Goal: Task Accomplishment & Management: Complete application form

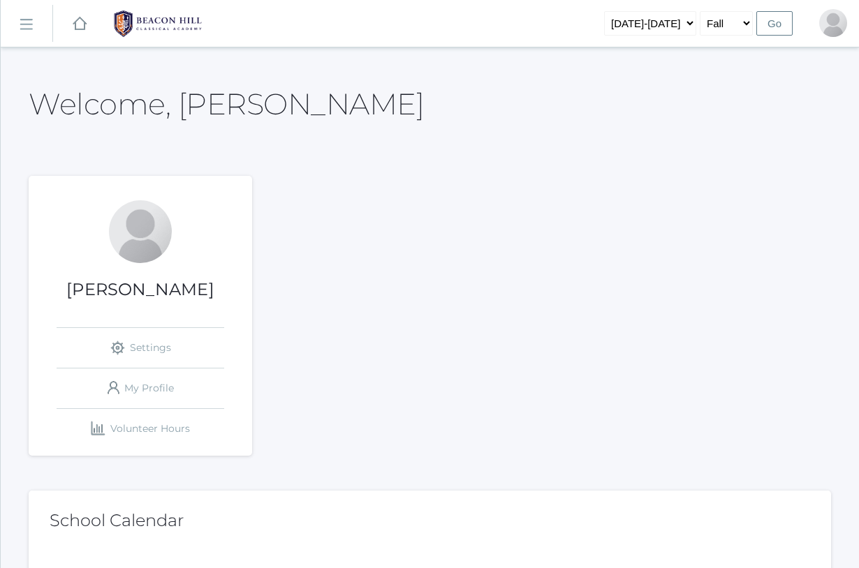
click at [146, 238] on div at bounding box center [140, 231] width 63 height 63
click at [146, 385] on link "icons/user/plain Created with Sketch. My Profile" at bounding box center [141, 389] width 168 height 40
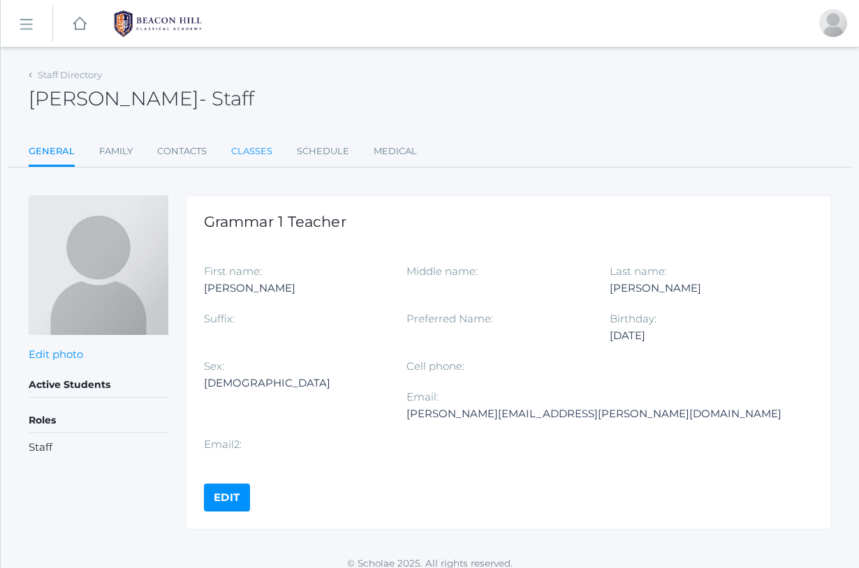
click at [255, 151] on link "Classes" at bounding box center [251, 152] width 41 height 28
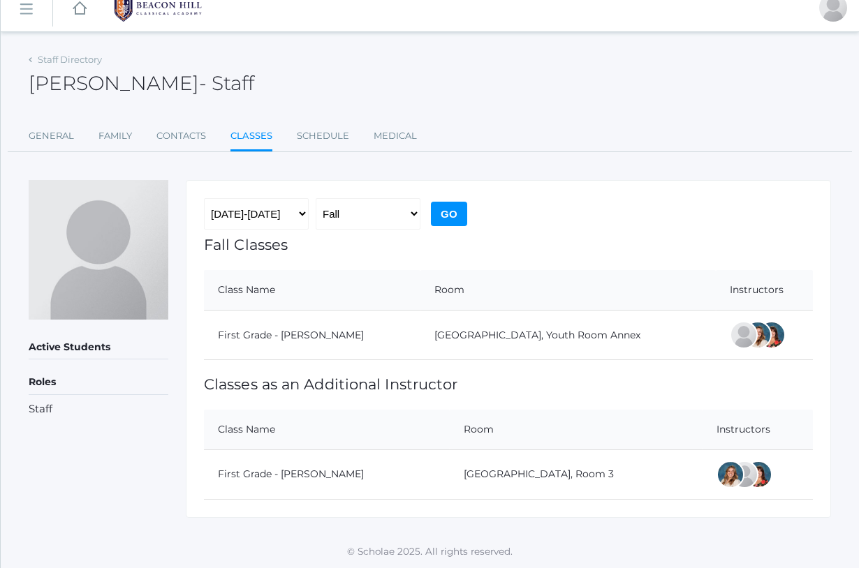
scroll to position [14, 0]
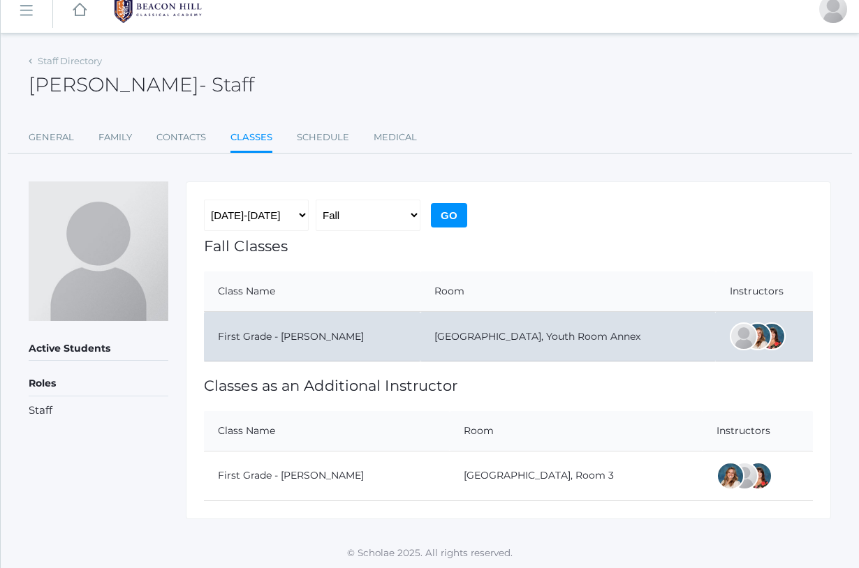
click at [341, 339] on td "First Grade - [PERSON_NAME]" at bounding box center [312, 337] width 216 height 50
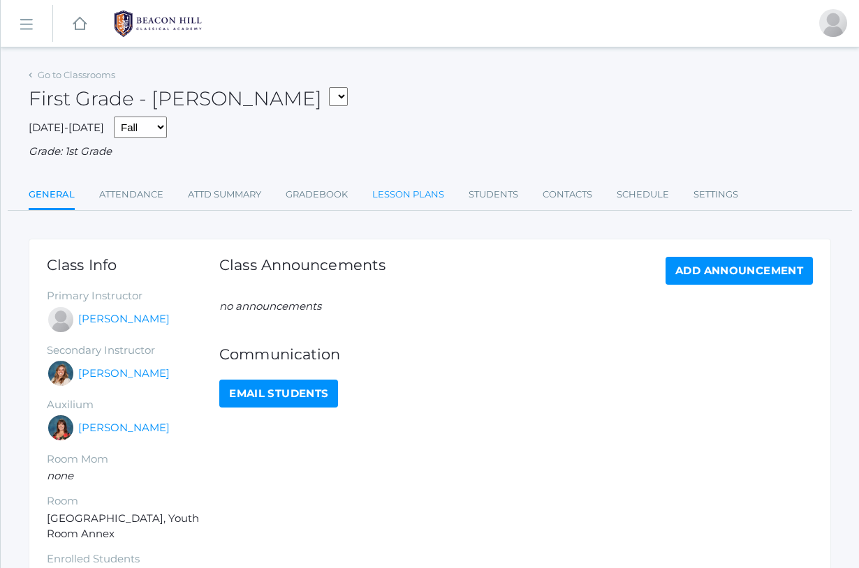
click at [400, 191] on link "Lesson Plans" at bounding box center [408, 195] width 72 height 28
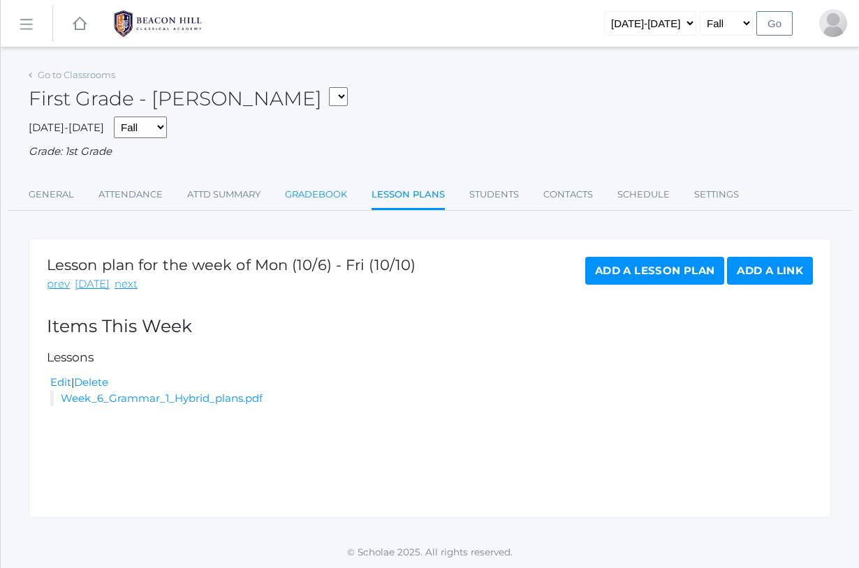
click at [297, 186] on link "Gradebook" at bounding box center [316, 195] width 62 height 28
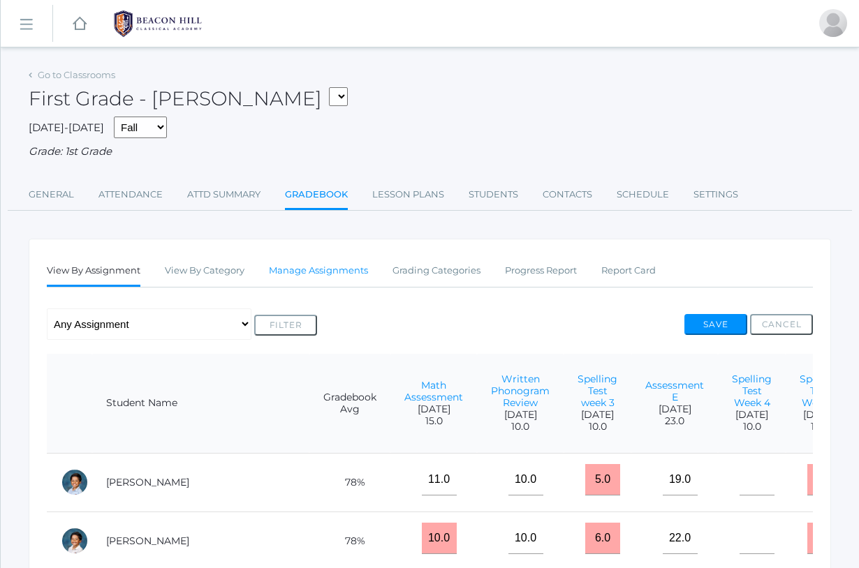
click at [306, 263] on link "Manage Assignments" at bounding box center [318, 271] width 99 height 28
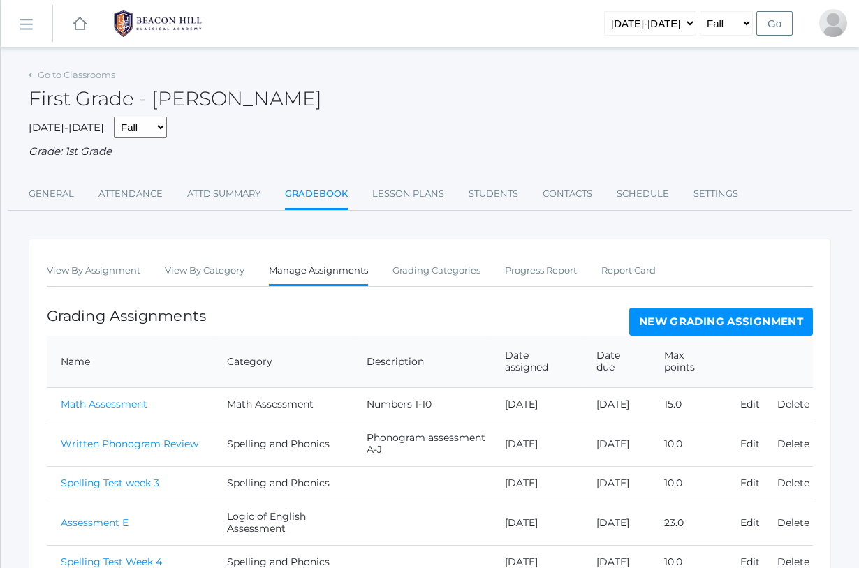
click at [653, 316] on link "New Grading Assignment" at bounding box center [721, 322] width 184 height 28
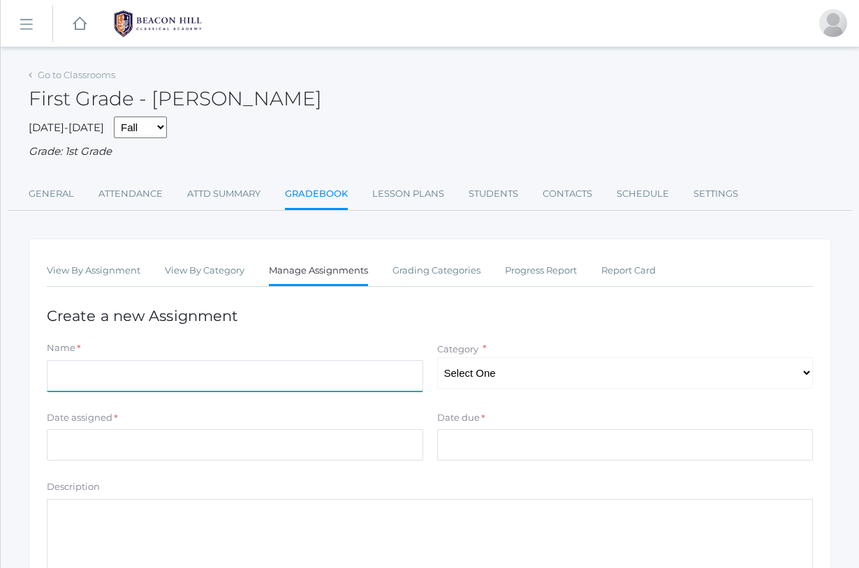
click at [91, 370] on input "Name" at bounding box center [235, 375] width 376 height 31
type input "Spelling Test Week 7"
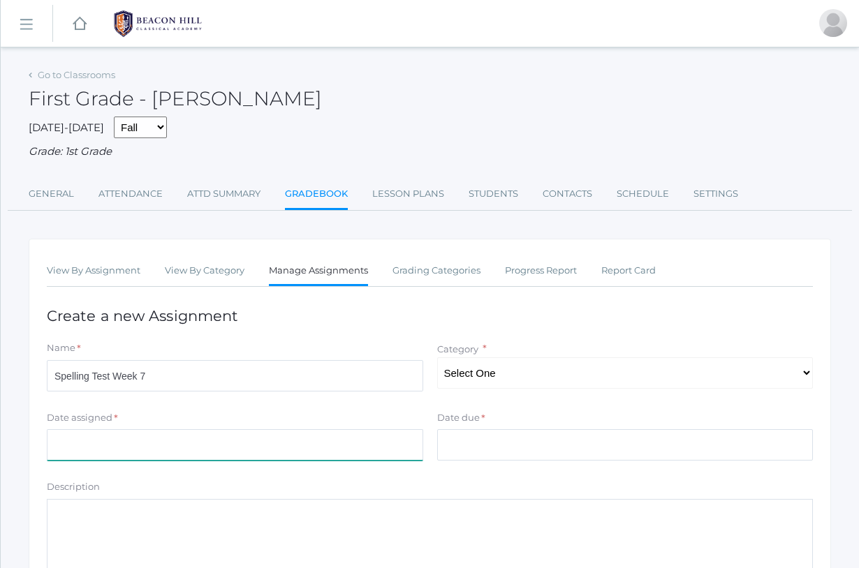
click at [61, 431] on input "Date assigned" at bounding box center [235, 444] width 376 height 31
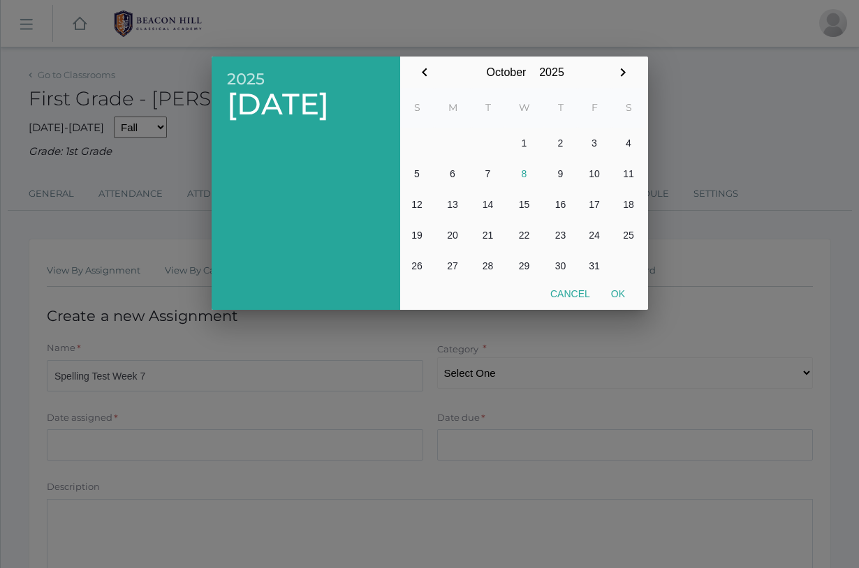
click at [489, 168] on button "7" at bounding box center [488, 173] width 34 height 31
click at [618, 297] on button "Ok" at bounding box center [617, 293] width 35 height 25
type input "[DATE]"
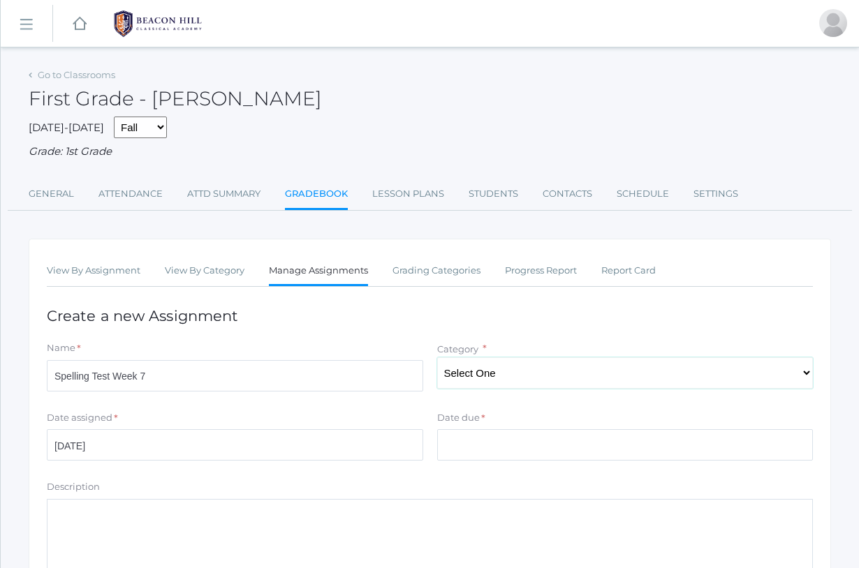
select select "1059"
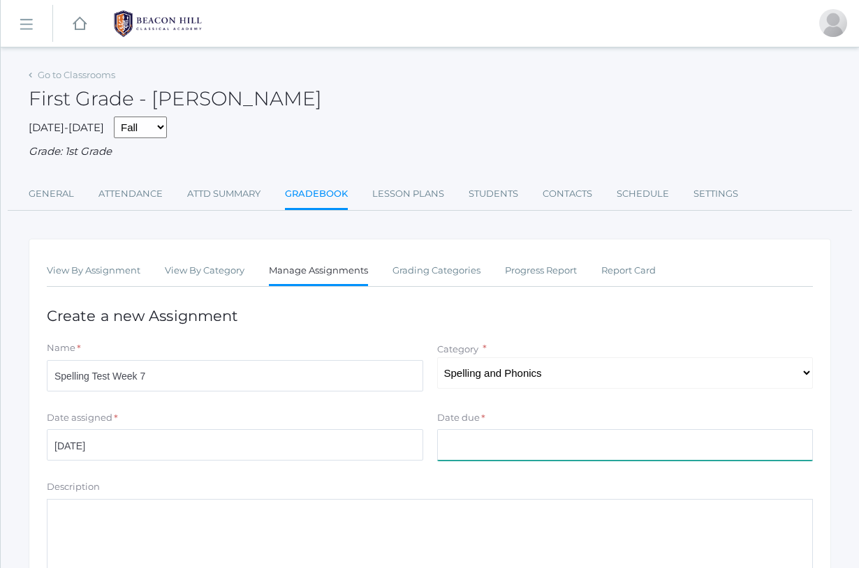
click at [454, 438] on input "Date due" at bounding box center [625, 444] width 376 height 31
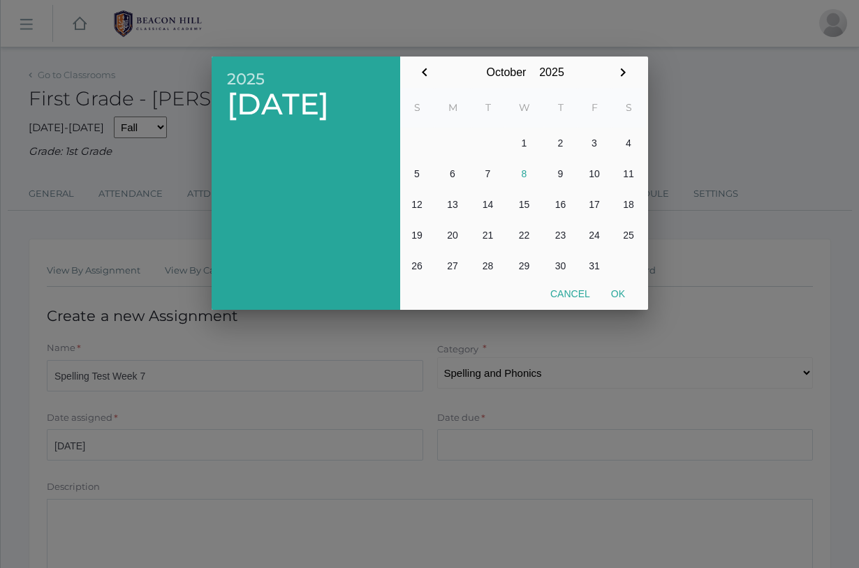
click at [486, 172] on button "7" at bounding box center [488, 173] width 34 height 31
click at [615, 291] on button "Ok" at bounding box center [617, 293] width 35 height 25
type input "[DATE]"
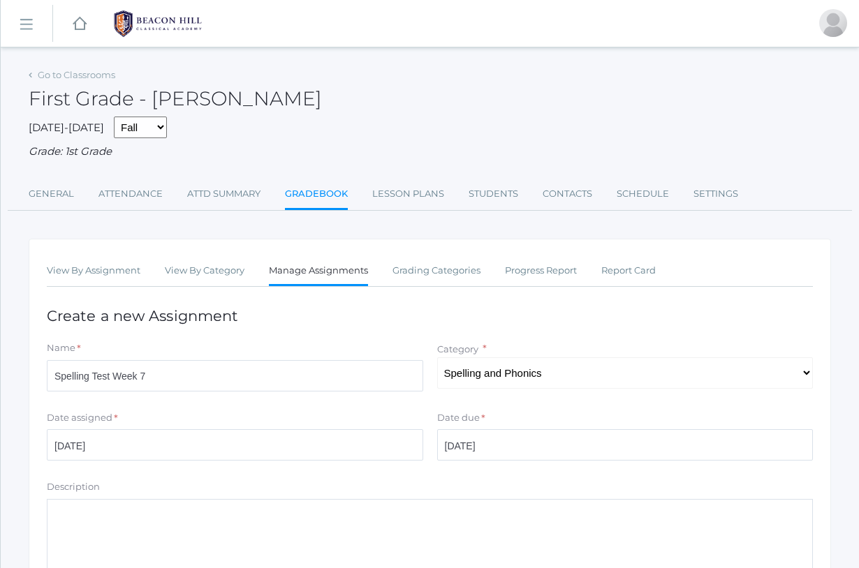
click at [64, 512] on textarea "Description" at bounding box center [430, 537] width 766 height 77
click at [131, 515] on textarea "Class Mess Pull Short Shall Egg Buzz Bring Cake Way" at bounding box center [430, 537] width 766 height 77
type textarea "Class Mess Pull Short Shall Egg Buzz Bring Cake Way"
click at [824, 513] on div "View By Assignment View By Category Manage Assignments Grading Categories Progr…" at bounding box center [430, 477] width 802 height 477
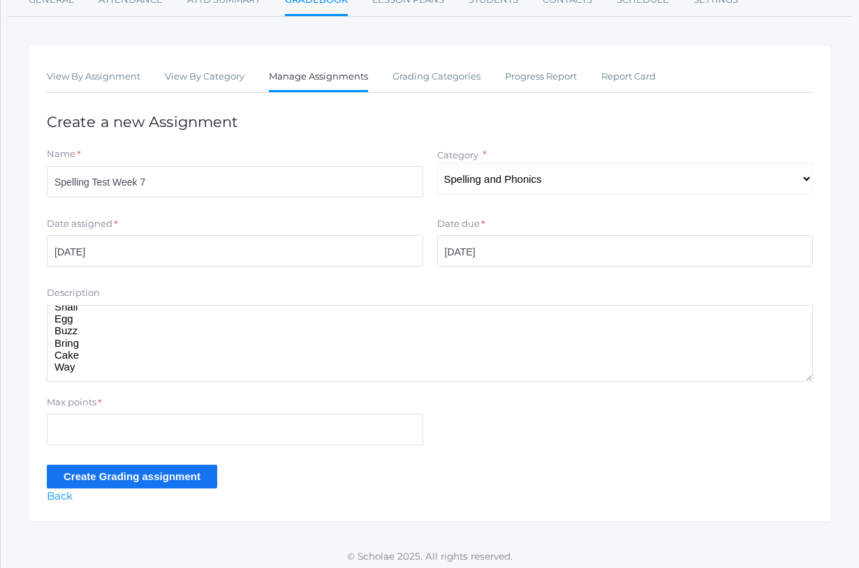
scroll to position [189, 0]
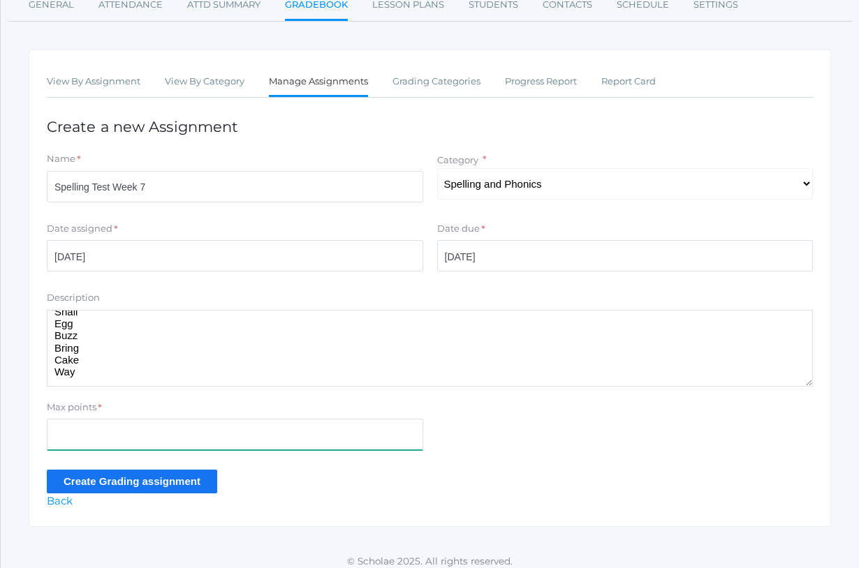
click at [69, 425] on input "Max points" at bounding box center [235, 434] width 376 height 31
type input "10"
click at [129, 476] on input "Create Grading assignment" at bounding box center [132, 481] width 170 height 23
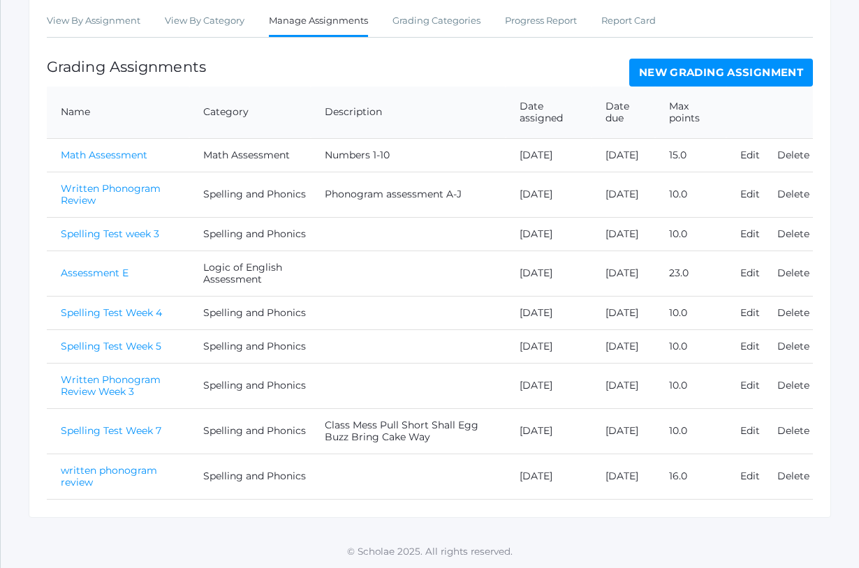
scroll to position [322, 0]
click at [96, 430] on link "Spelling Test Week 7" at bounding box center [111, 430] width 101 height 13
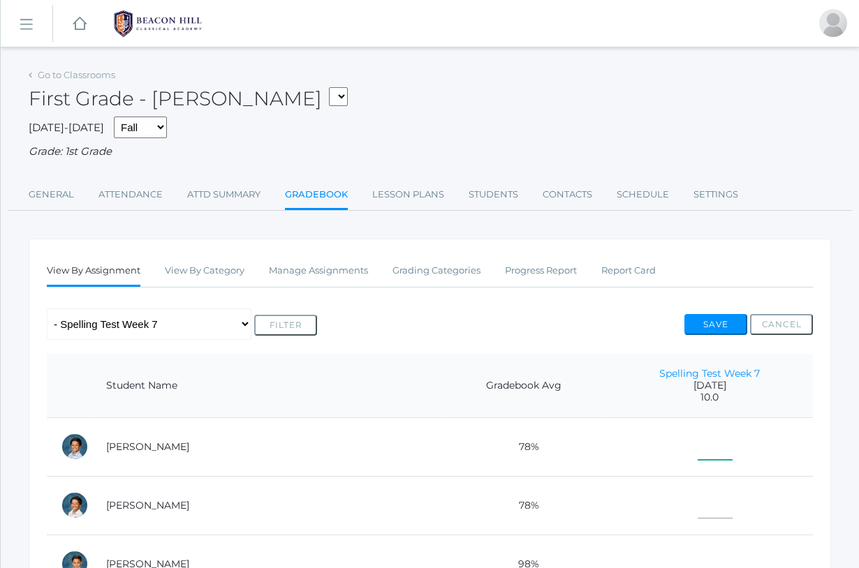
click at [697, 449] on input"] "text" at bounding box center [714, 444] width 35 height 31
type input"] "9"
type input"] "8"
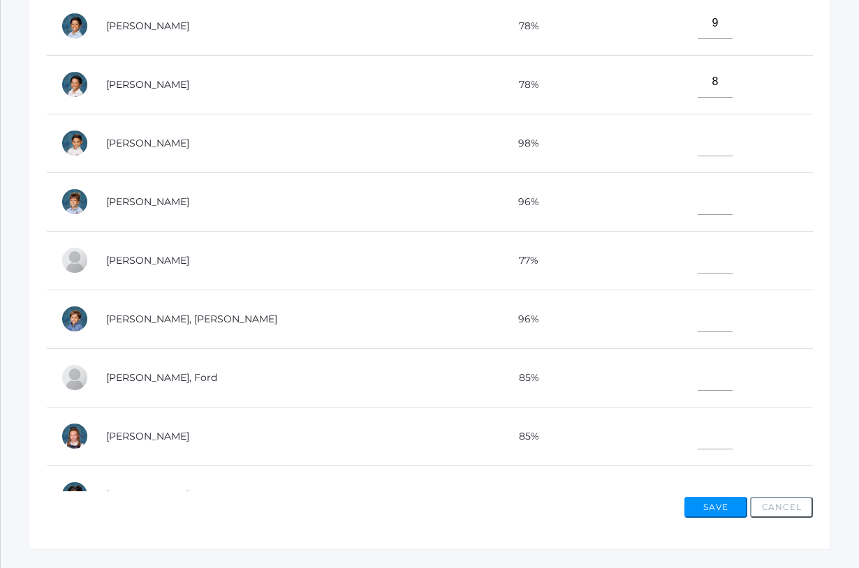
scroll to position [436, 0]
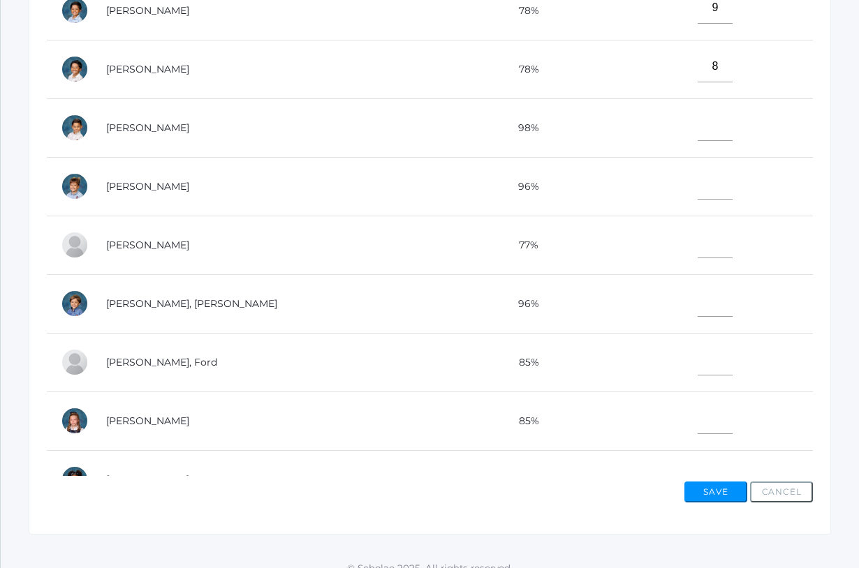
click at [512, 416] on td "85%" at bounding box center [523, 421] width 166 height 59
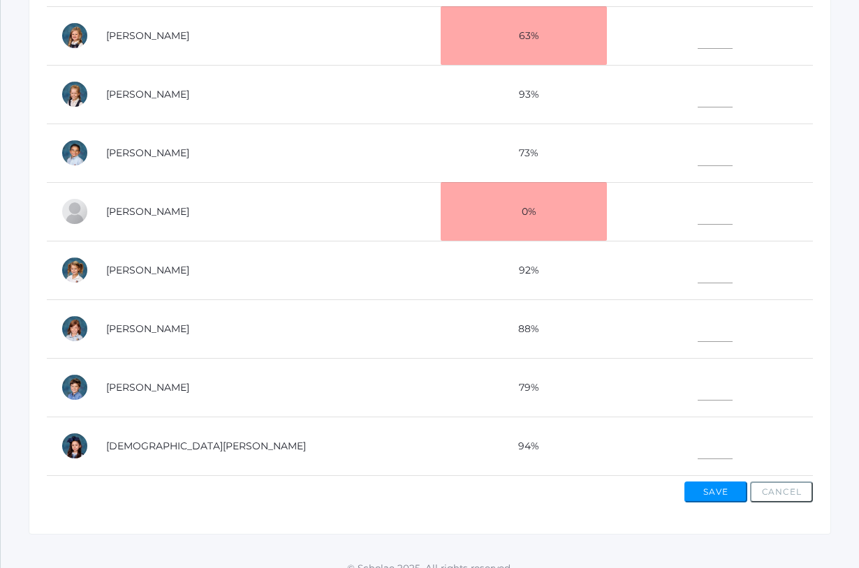
scroll to position [503, 0]
click at [697, 36] on input"] "text" at bounding box center [714, 32] width 35 height 31
type input"] "10"
click at [697, 93] on input"] "text" at bounding box center [714, 91] width 35 height 31
click at [697, 158] on input"] "text" at bounding box center [714, 150] width 35 height 31
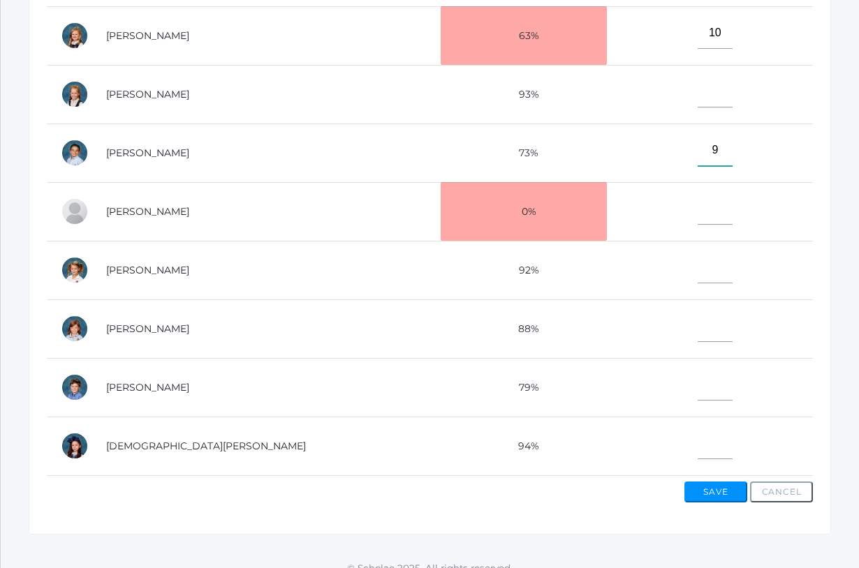
type input"] "9"
click at [697, 450] on input"] "text" at bounding box center [714, 443] width 35 height 31
type input"] "10"
click at [280, 278] on td "[PERSON_NAME]" at bounding box center [266, 270] width 348 height 59
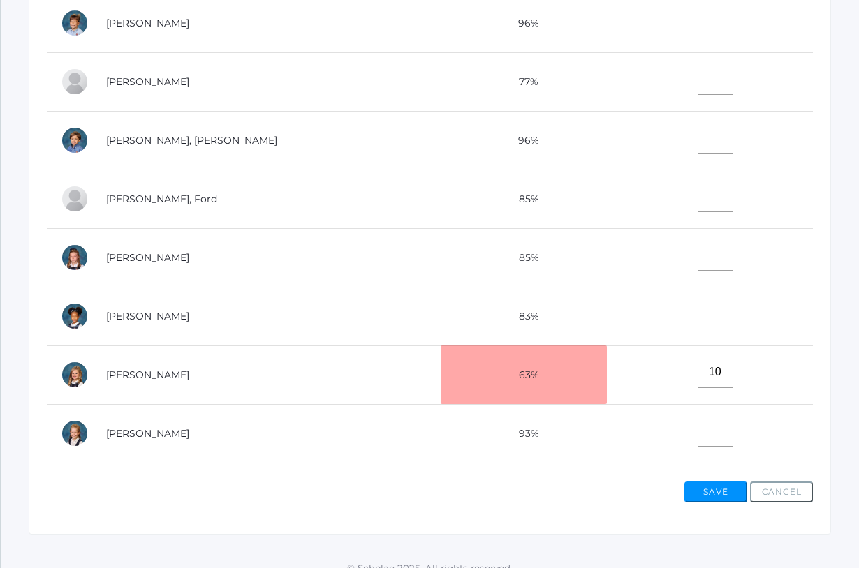
scroll to position [164, 0]
click at [697, 319] on input"] "text" at bounding box center [714, 312] width 35 height 31
type input"] "10"
click at [699, 198] on input"] "text" at bounding box center [714, 195] width 35 height 31
type input"] "10"
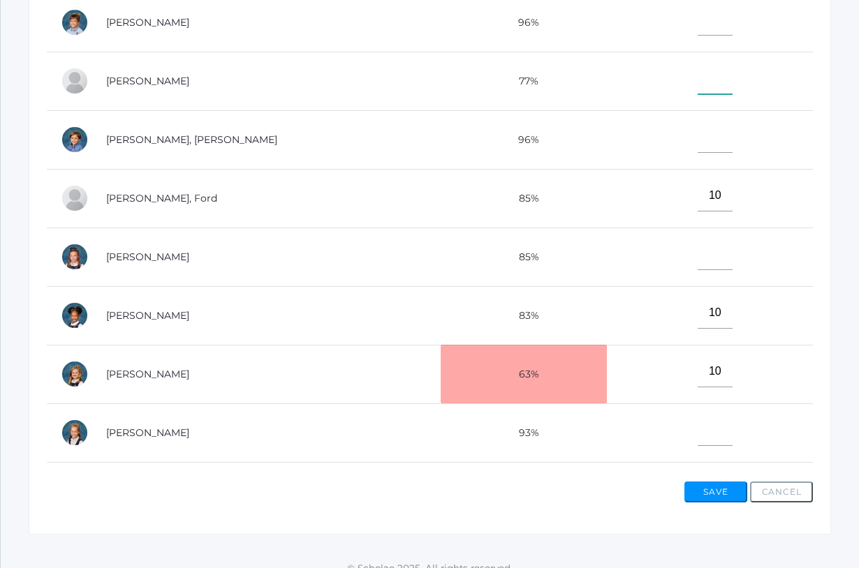
click at [697, 77] on input"] "text" at bounding box center [714, 78] width 35 height 31
type input"] "10"
click at [697, 376] on input"] "10" at bounding box center [714, 371] width 35 height 31
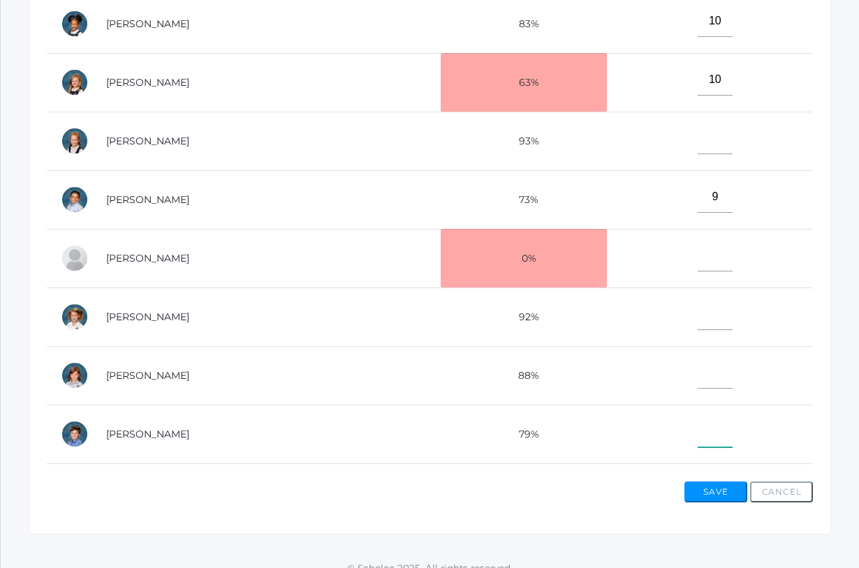
click at [697, 432] on input"] "text" at bounding box center [714, 431] width 35 height 31
type input"] "10"
click at [271, 81] on td "[PERSON_NAME]" at bounding box center [266, 82] width 348 height 59
click at [697, 373] on input"] "text" at bounding box center [714, 372] width 35 height 31
type input"] "9"
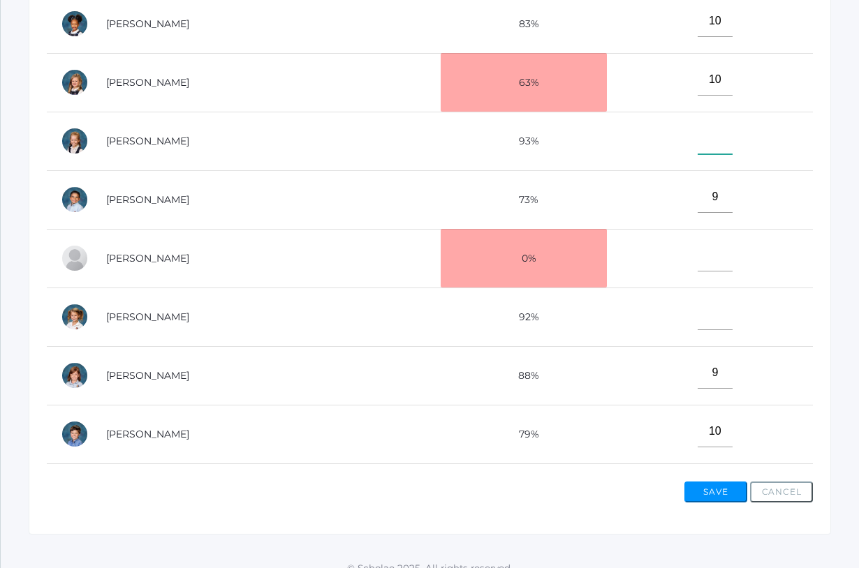
click at [697, 138] on input"] "text" at bounding box center [714, 138] width 35 height 31
type input"] "10"
click at [281, 164] on td "[PERSON_NAME]" at bounding box center [266, 141] width 348 height 59
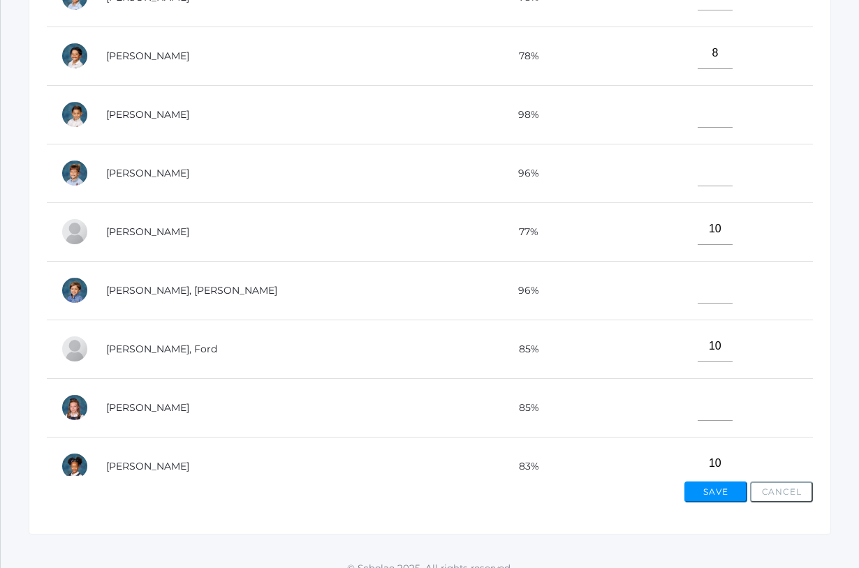
scroll to position [7, 0]
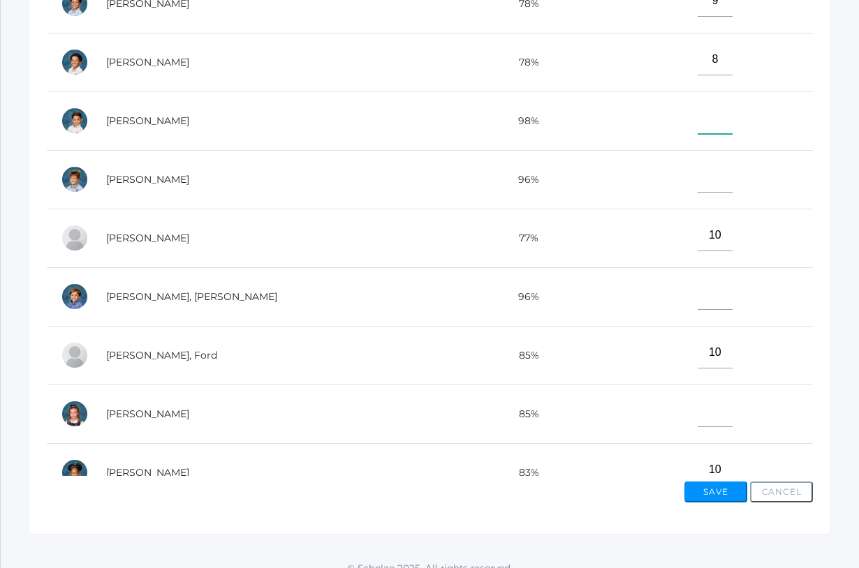
click at [697, 117] on input"] "text" at bounding box center [714, 118] width 35 height 31
type input"] "8"
click at [697, 410] on input"] "text" at bounding box center [714, 411] width 35 height 31
type input"] "9"
click at [440, 292] on td "96%" at bounding box center [523, 296] width 166 height 59
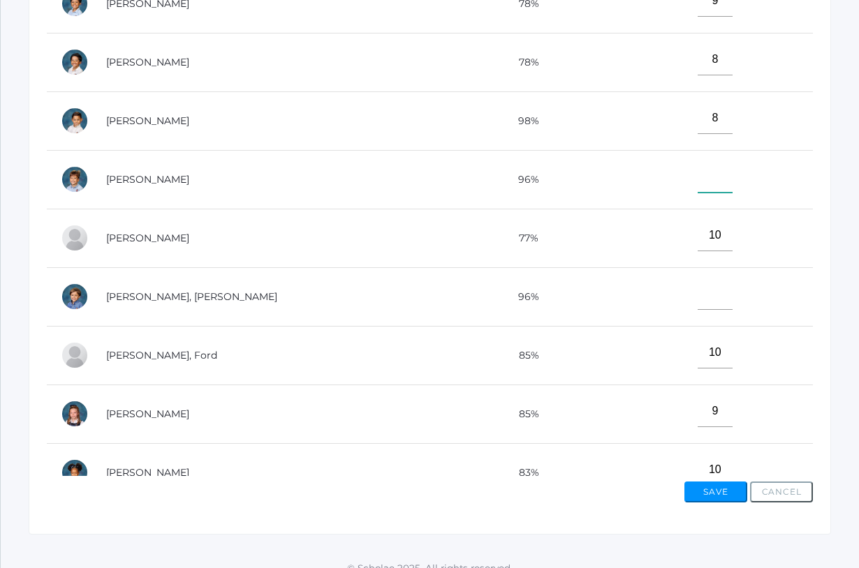
click at [697, 182] on input"] "text" at bounding box center [714, 176] width 35 height 31
type input"] "10"
click at [706, 486] on button "Save" at bounding box center [715, 492] width 63 height 21
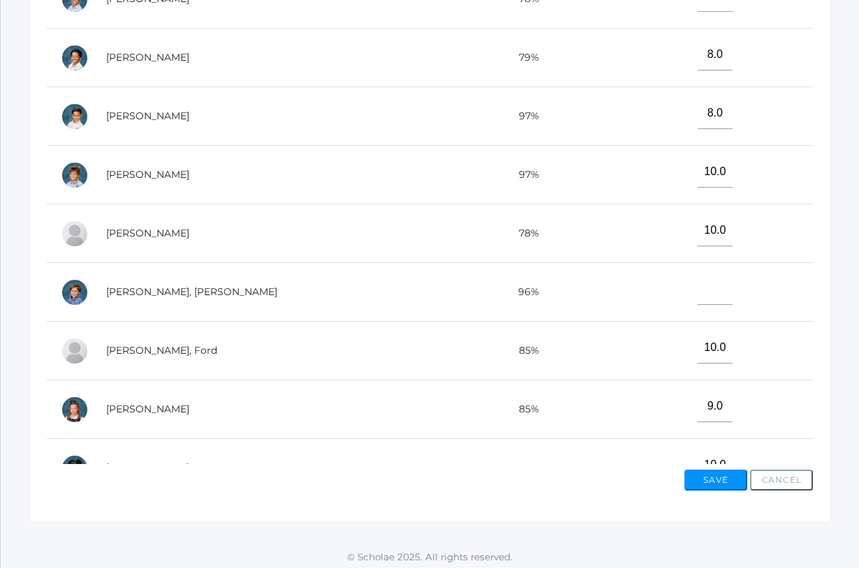
scroll to position [480, 0]
click at [642, 408] on td "9.0" at bounding box center [710, 410] width 206 height 59
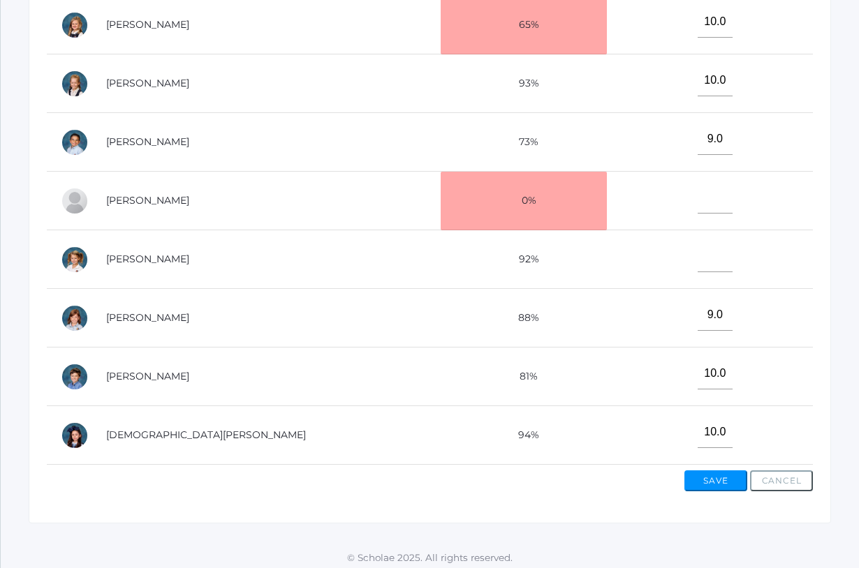
scroll to position [503, 0]
click at [718, 481] on button "Save" at bounding box center [715, 480] width 63 height 21
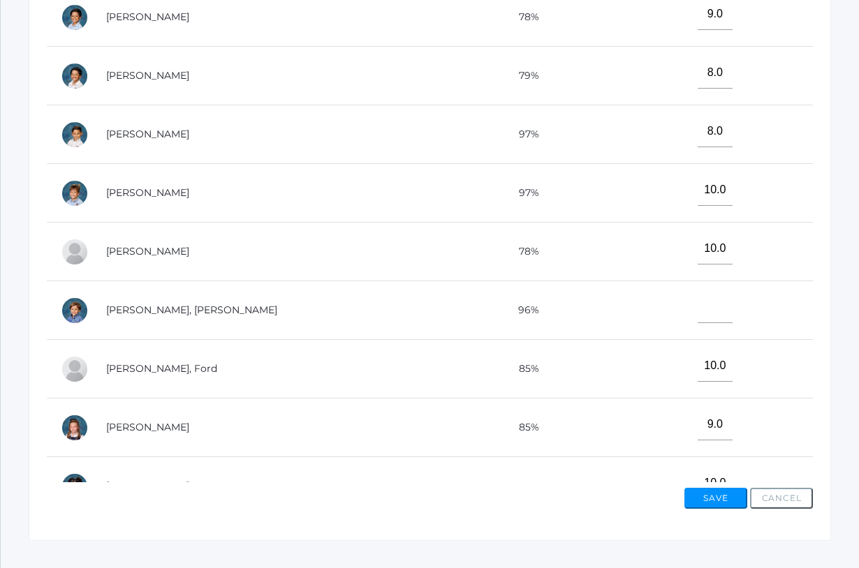
scroll to position [470, 0]
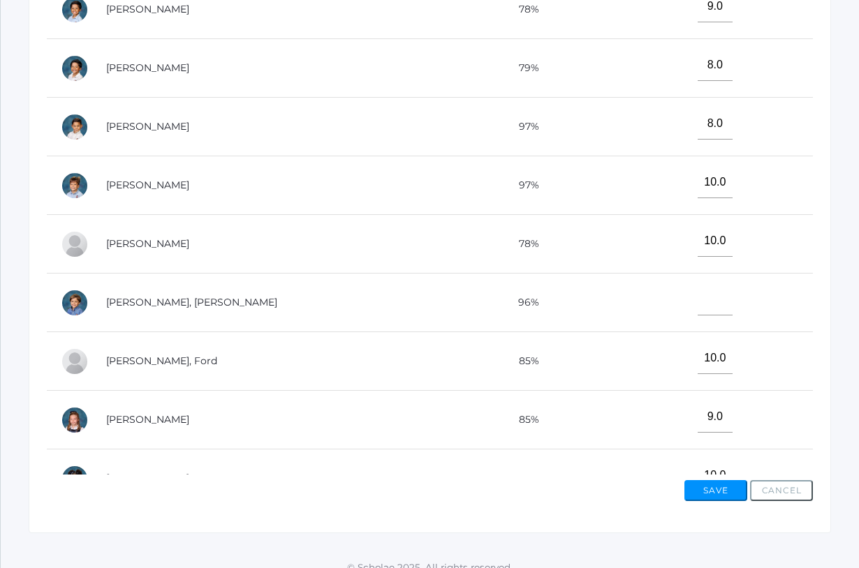
click at [619, 361] on td "10.0" at bounding box center [710, 361] width 206 height 59
click at [697, 302] on input"] "text" at bounding box center [714, 299] width 35 height 31
type input"] "9"
click at [640, 362] on td "10.0" at bounding box center [710, 361] width 206 height 59
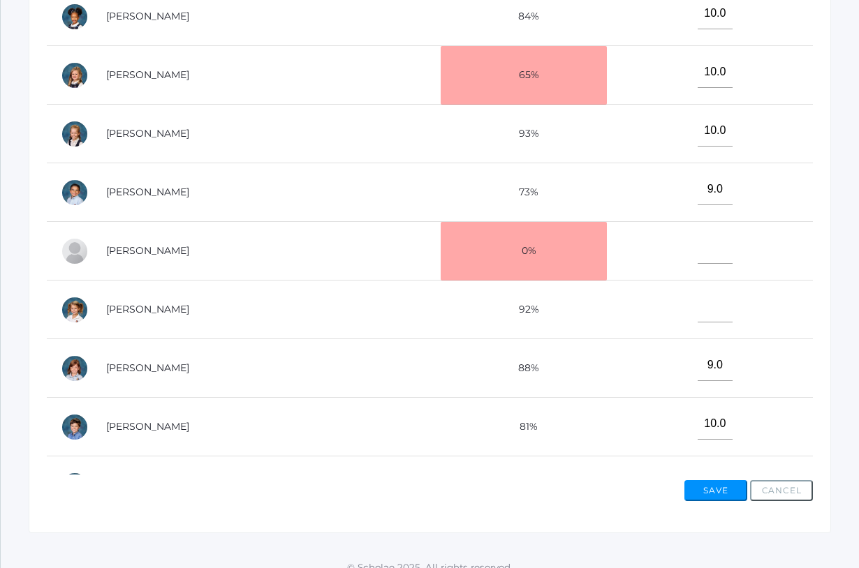
scroll to position [503, 0]
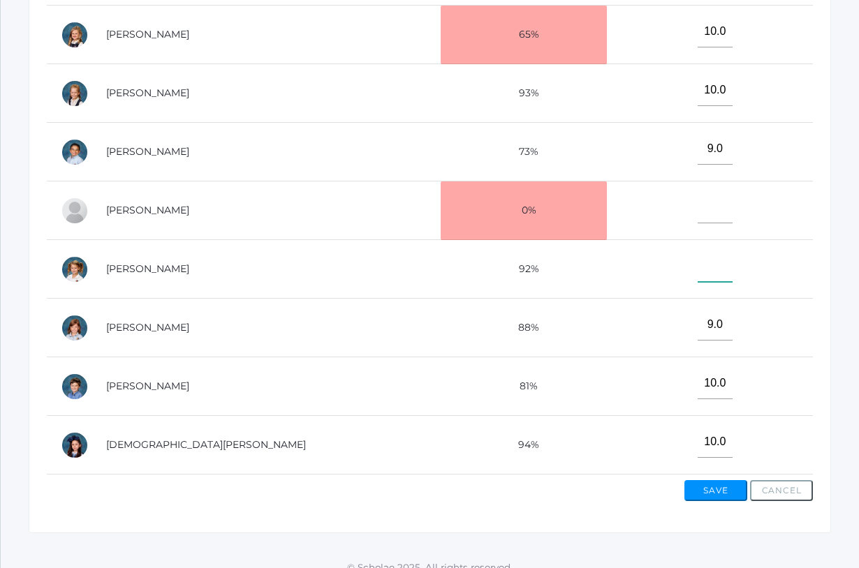
click at [699, 273] on input"] "text" at bounding box center [714, 266] width 35 height 31
type input"] "10"
click at [704, 489] on button "Save" at bounding box center [715, 490] width 63 height 21
